Goal: Task Accomplishment & Management: Manage account settings

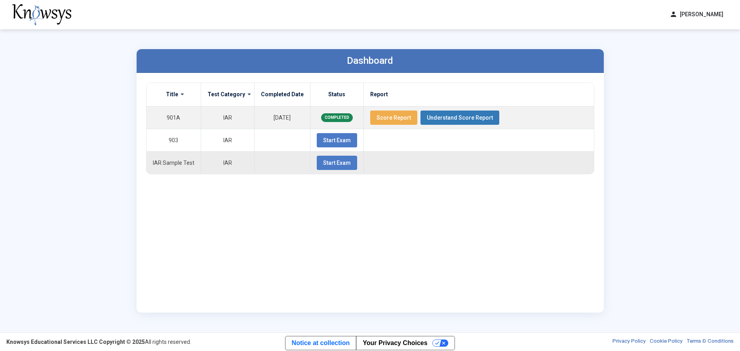
click at [592, 156] on td at bounding box center [478, 162] width 230 height 23
click at [700, 11] on button "person [PERSON_NAME]" at bounding box center [696, 14] width 63 height 13
click at [677, 42] on li "logout Log Out" at bounding box center [699, 46] width 68 height 14
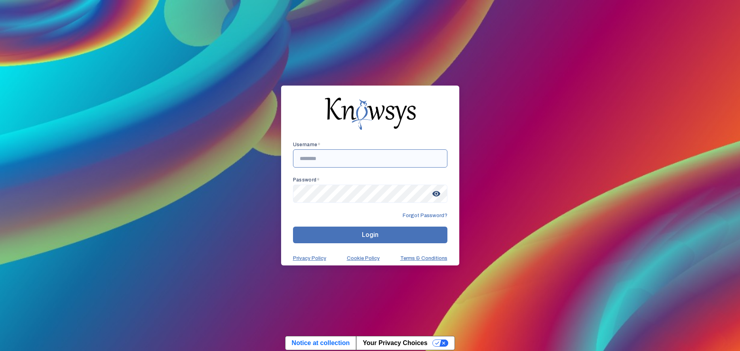
click at [321, 157] on input "text" at bounding box center [370, 158] width 154 height 18
click at [326, 158] on input "text" at bounding box center [370, 158] width 154 height 18
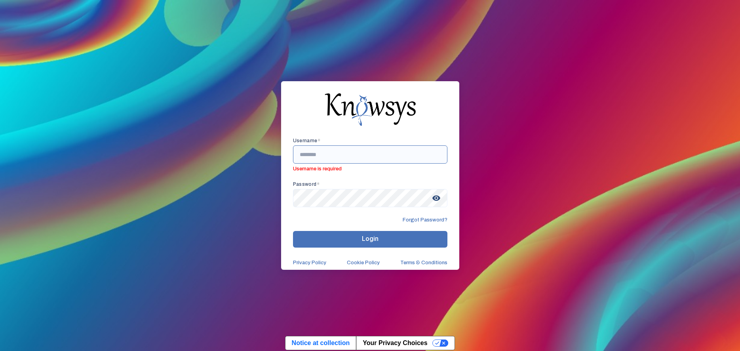
click at [370, 157] on input "text" at bounding box center [370, 154] width 154 height 18
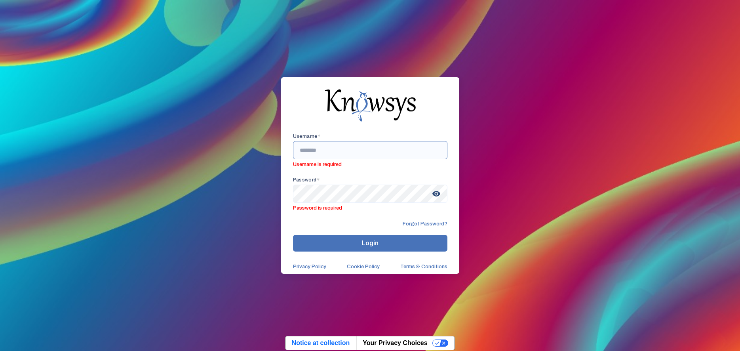
click at [370, 157] on input "text" at bounding box center [370, 150] width 154 height 18
click at [345, 155] on input "text" at bounding box center [370, 150] width 154 height 18
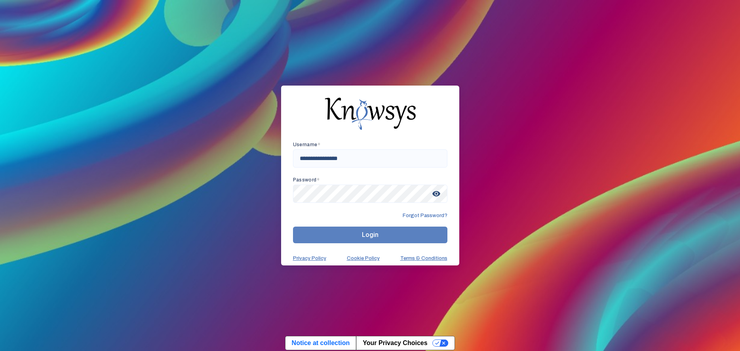
click at [350, 228] on button "Login" at bounding box center [370, 234] width 154 height 17
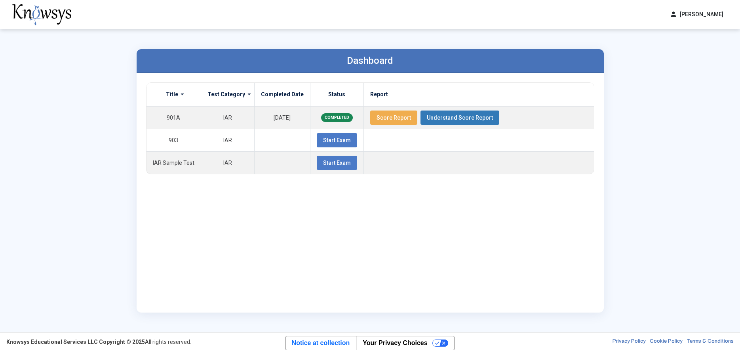
click at [157, 38] on div "Dashboard Title Test Category Completed Date Status Report 901A IAR [DATE] COMP…" at bounding box center [370, 180] width 483 height 303
click at [698, 15] on button "person [PERSON_NAME]" at bounding box center [696, 14] width 63 height 13
click at [682, 48] on span "Log Out" at bounding box center [691, 46] width 18 height 6
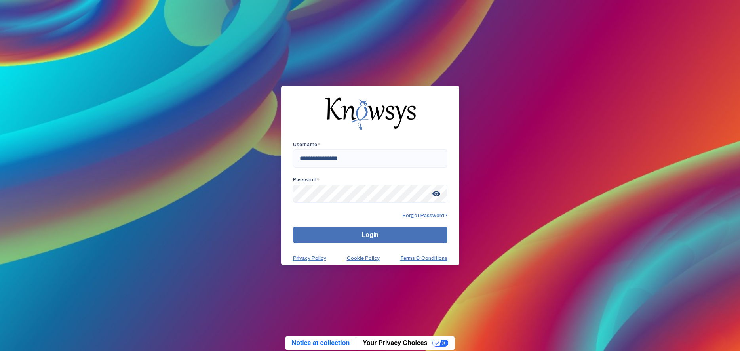
click at [340, 240] on button "Login" at bounding box center [370, 234] width 154 height 17
